Goal: Book appointment/travel/reservation

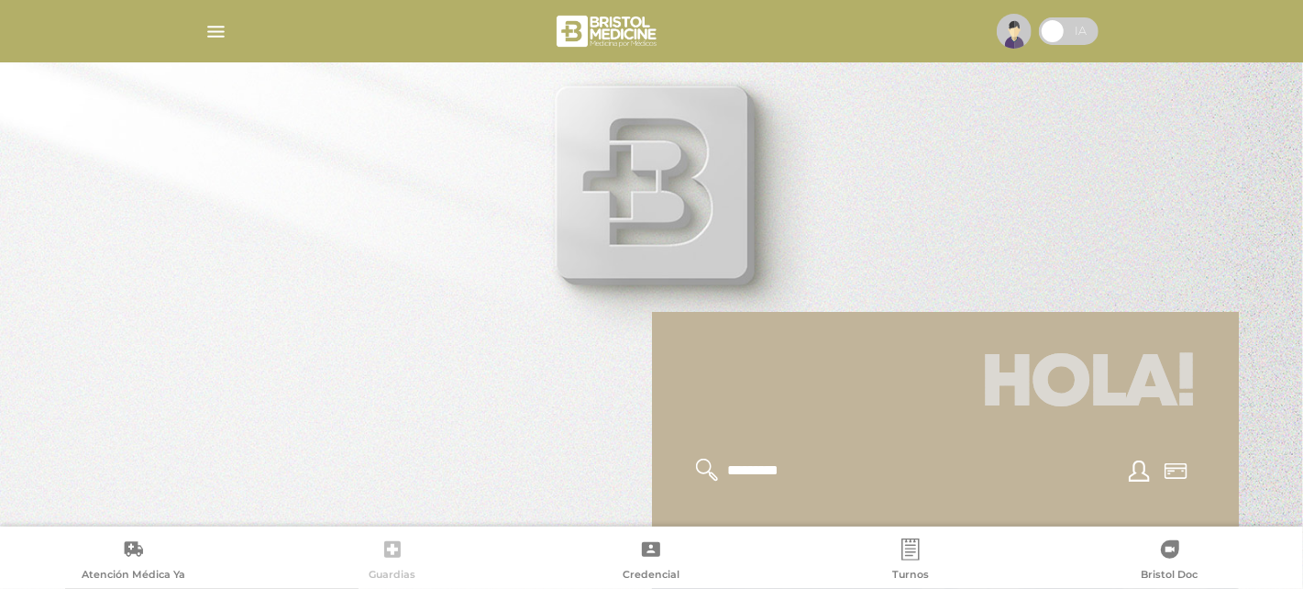
click at [382, 550] on icon at bounding box center [393, 549] width 22 height 22
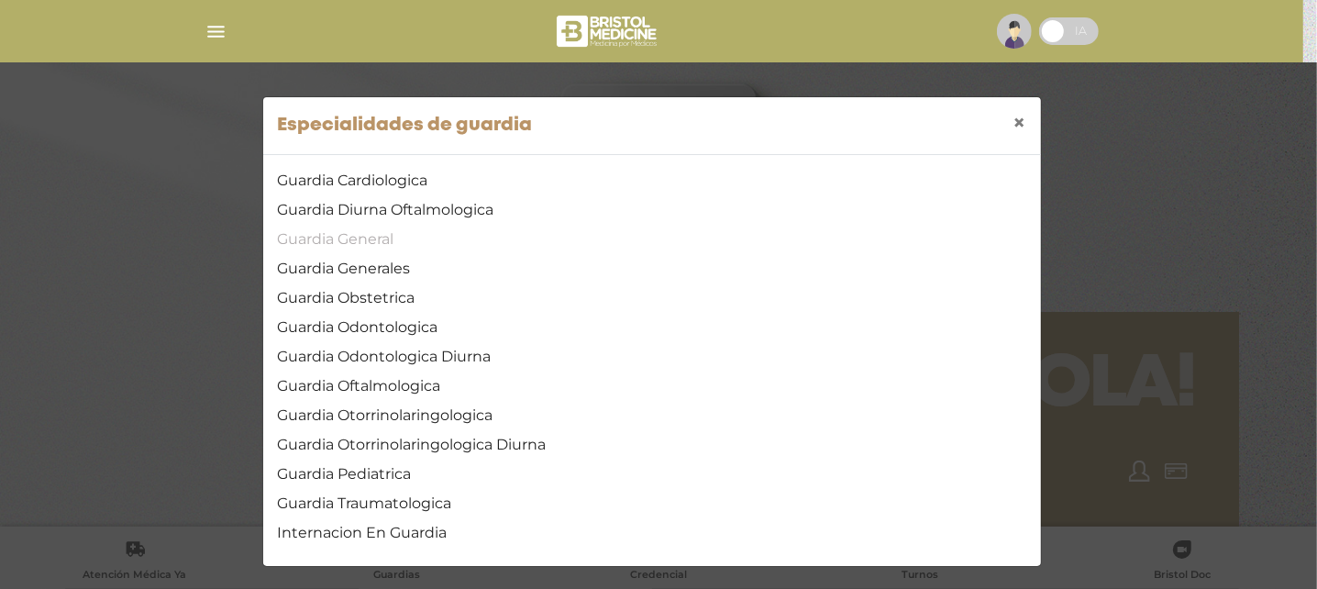
click at [359, 247] on link "Guardia General" at bounding box center [652, 239] width 748 height 22
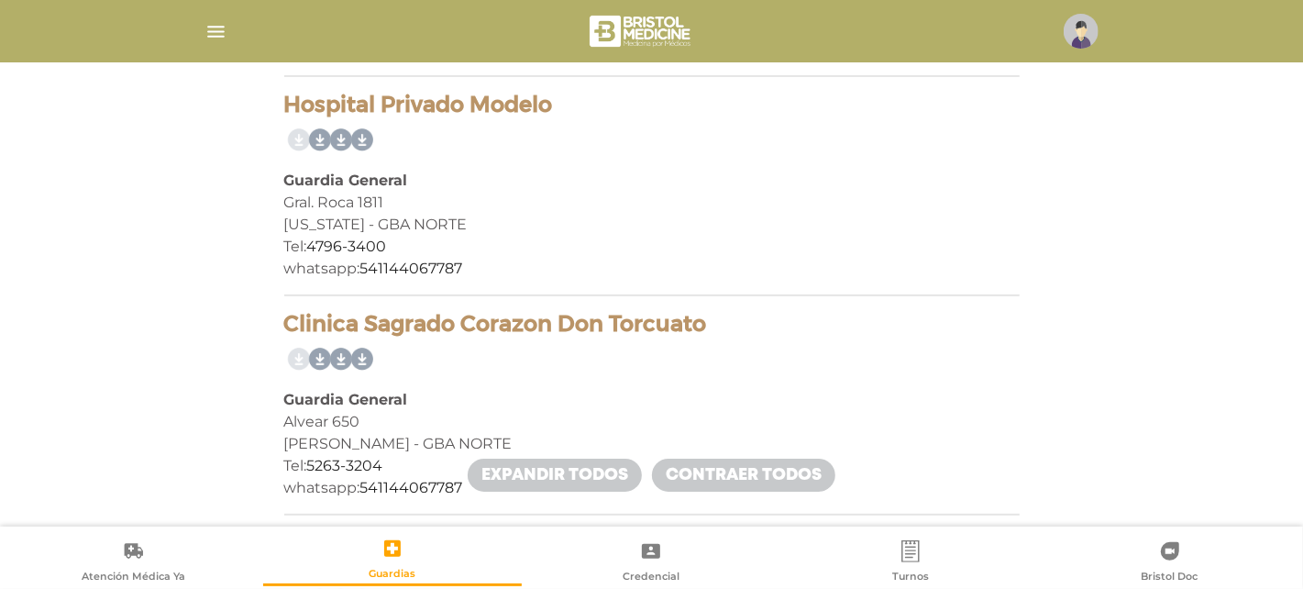
scroll to position [4513, 0]
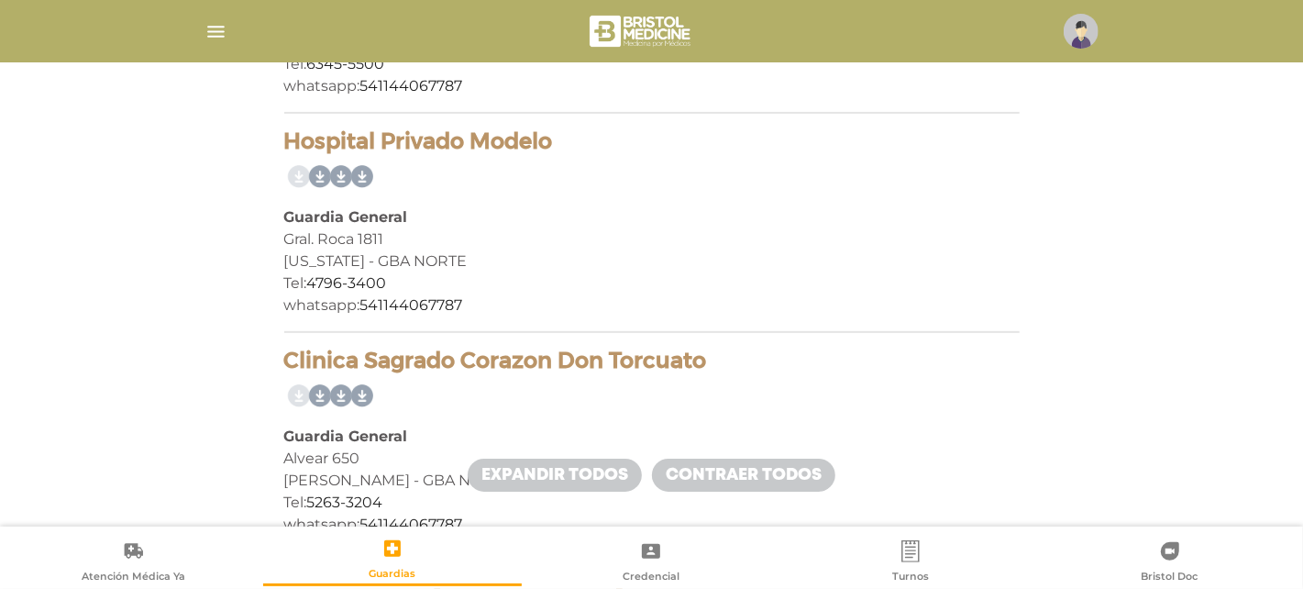
click at [359, 250] on div "[US_STATE] - GBA NORTE" at bounding box center [652, 261] width 736 height 22
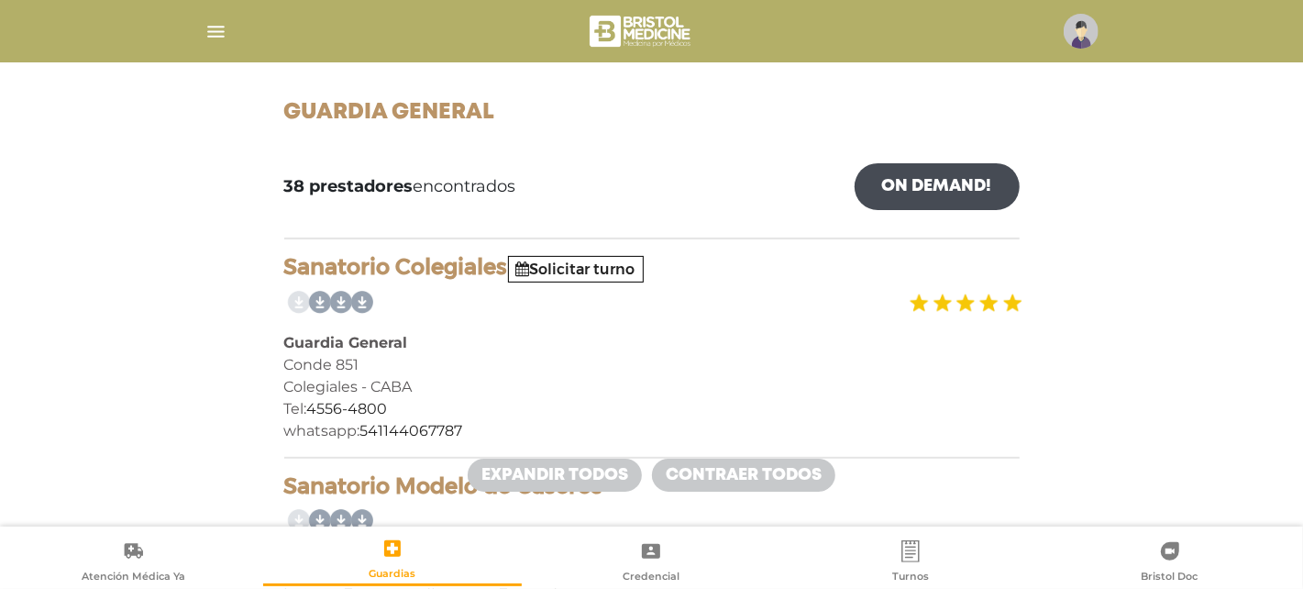
scroll to position [225, 0]
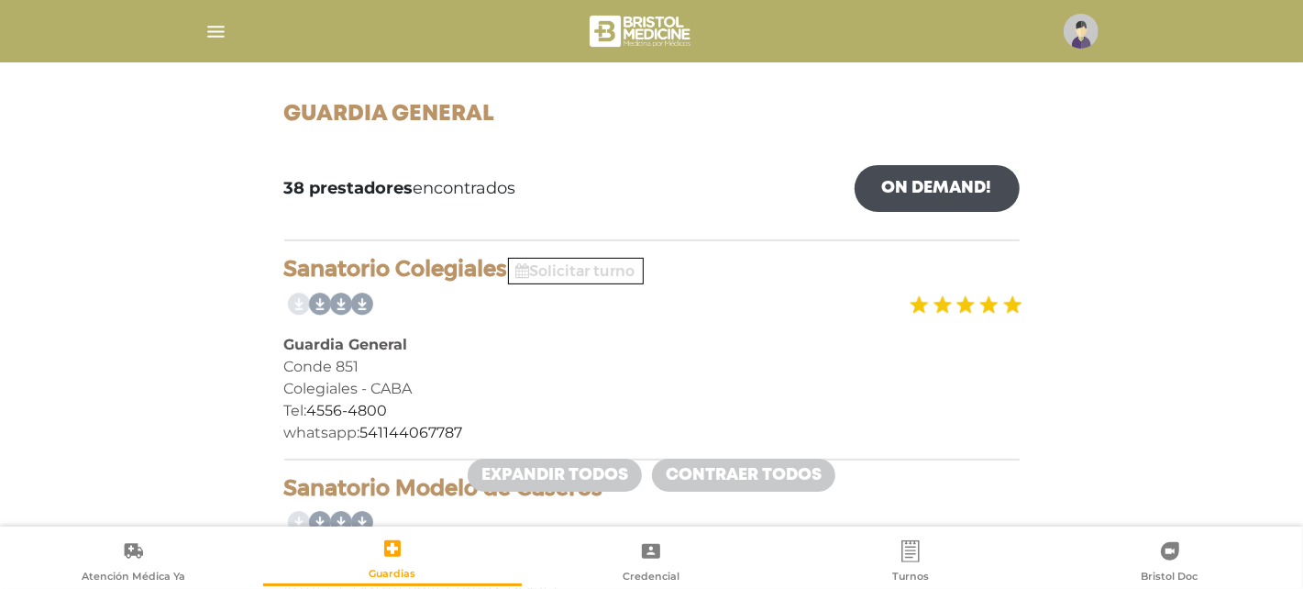
click at [546, 273] on link "Solicitar turno" at bounding box center [575, 270] width 119 height 17
